Goal: Book appointment/travel/reservation

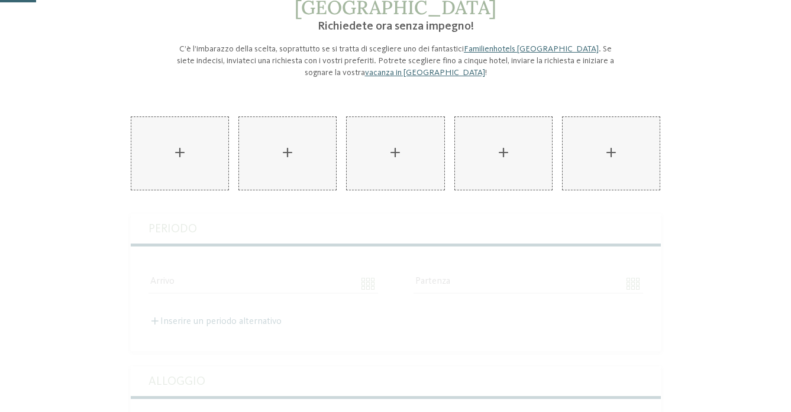
scroll to position [105, 0]
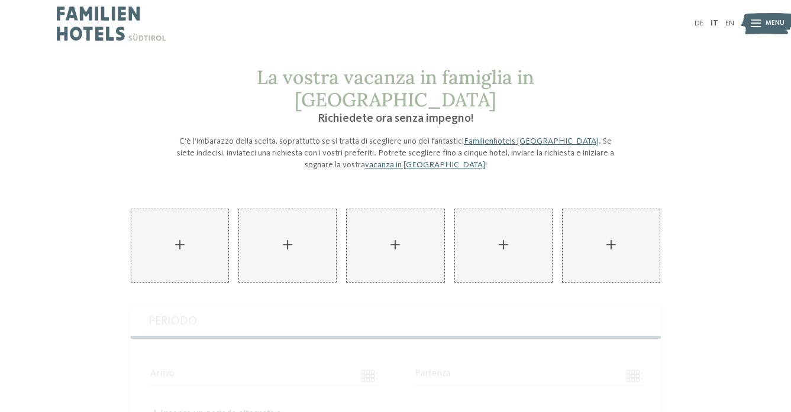
scroll to position [0, 0]
click at [762, 23] on img at bounding box center [767, 24] width 52 height 26
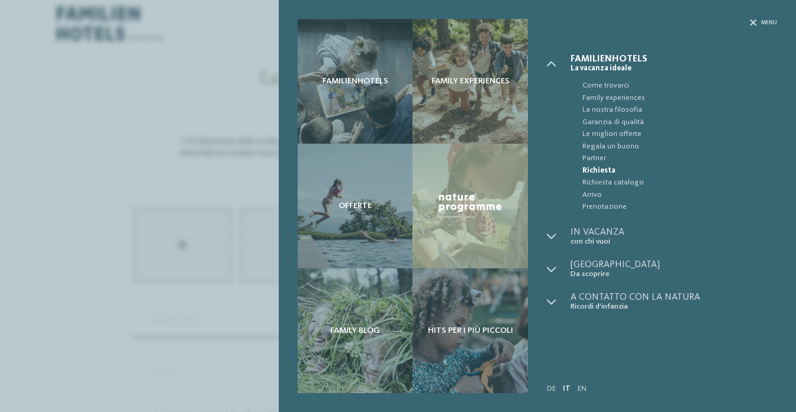
click at [183, 76] on div "Familienhotels Family experiences Offerte" at bounding box center [398, 206] width 796 height 412
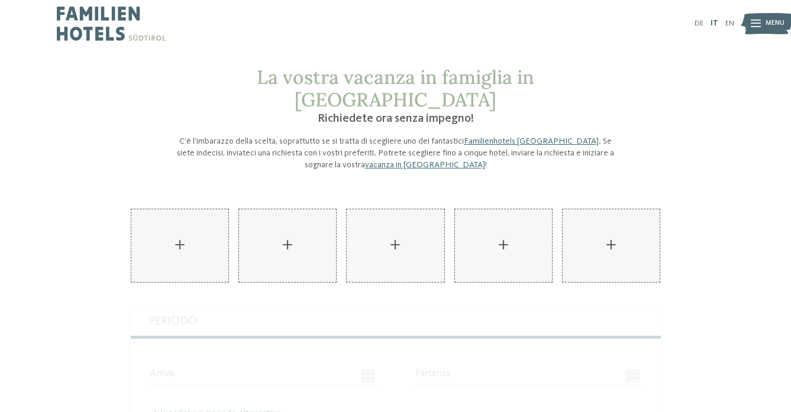
click at [717, 25] on link "IT" at bounding box center [715, 24] width 8 height 8
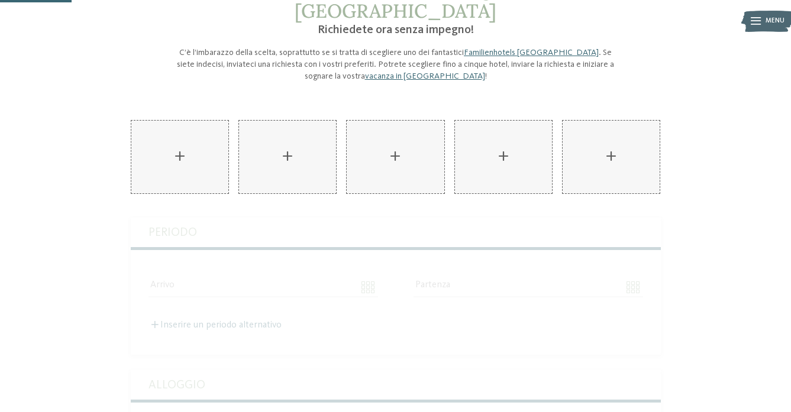
scroll to position [89, 0]
click at [180, 136] on div "AKI Family Resort PLOSE aggiungere" at bounding box center [179, 157] width 97 height 73
